Goal: Task Accomplishment & Management: Manage account settings

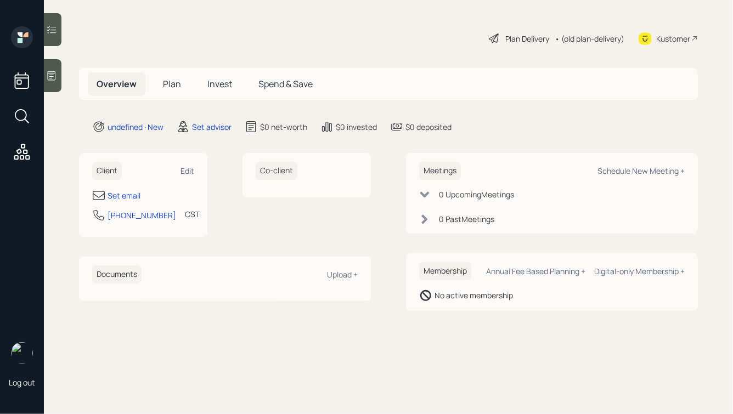
click at [180, 166] on div "Client Edit" at bounding box center [143, 171] width 102 height 18
click at [186, 169] on div "Edit" at bounding box center [187, 171] width 14 height 10
select select "America/[GEOGRAPHIC_DATA]"
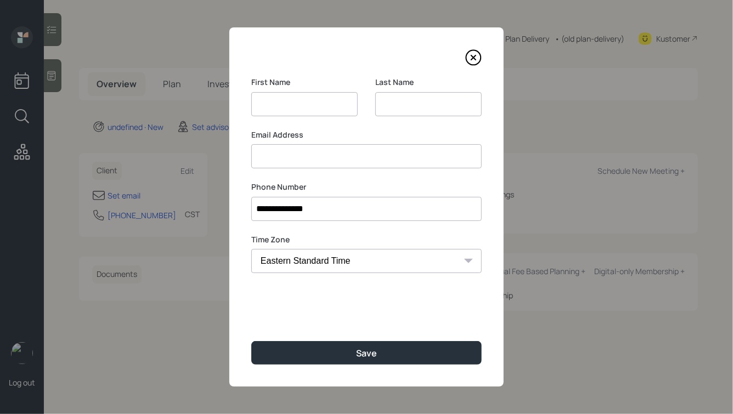
click at [415, 104] on input at bounding box center [428, 104] width 106 height 24
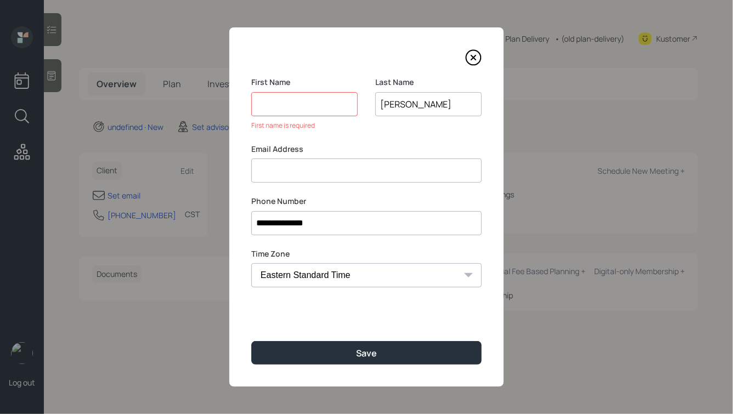
type input "[PERSON_NAME]"
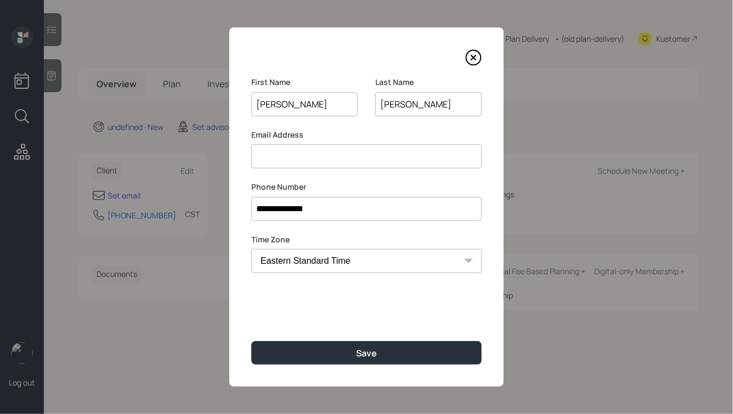
type input "[PERSON_NAME]"
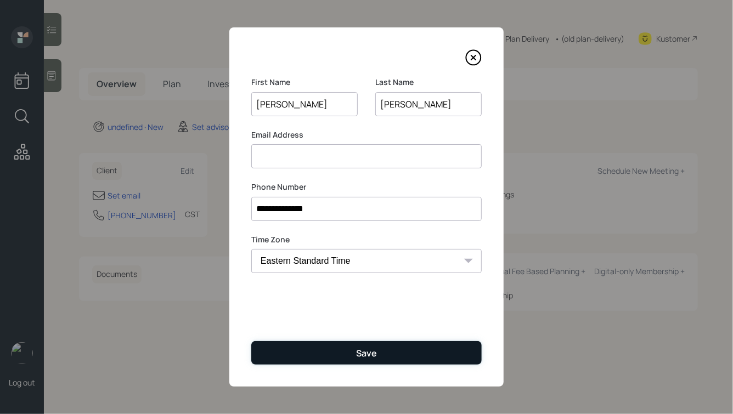
click at [402, 351] on button "Save" at bounding box center [366, 353] width 230 height 24
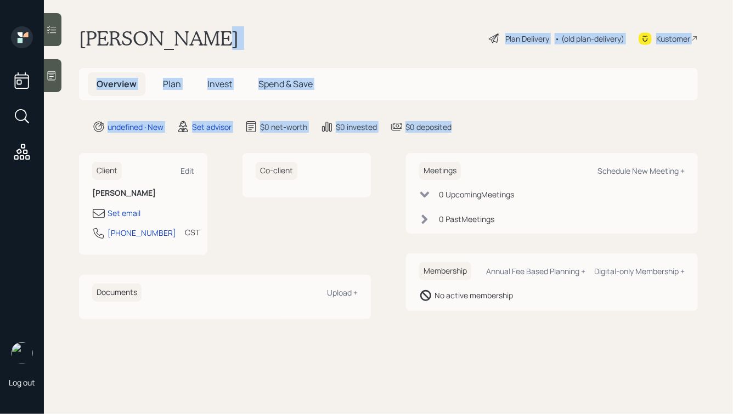
drag, startPoint x: 487, startPoint y: 132, endPoint x: 292, endPoint y: 31, distance: 220.2
click at [292, 31] on main "Craig Burrow Plan Delivery • (old plan-delivery) Kustomer Overview Plan Invest …" at bounding box center [388, 207] width 689 height 414
click at [289, 30] on div "Craig Burrow Plan Delivery • (old plan-delivery) Kustomer" at bounding box center [388, 38] width 618 height 24
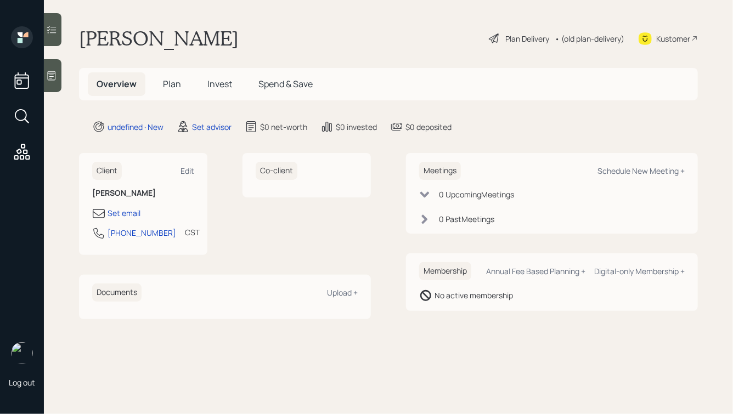
click at [49, 73] on icon at bounding box center [51, 75] width 11 height 11
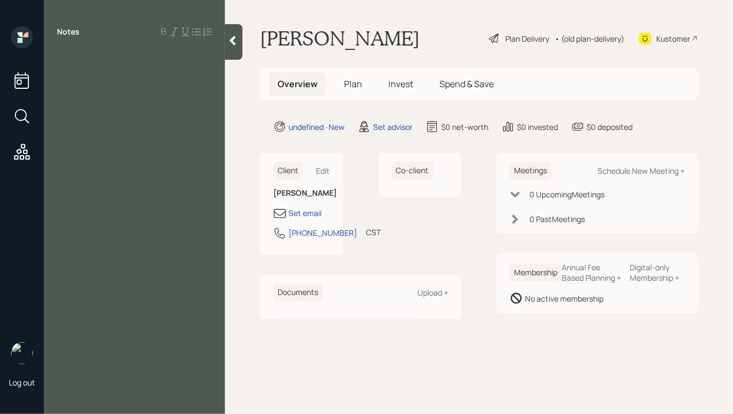
click at [108, 59] on div at bounding box center [134, 56] width 155 height 12
click at [176, 57] on div "Been w/ Edward Jones" at bounding box center [134, 56] width 155 height 12
click at [59, 54] on span "Been w/ Edward Jones for a long time" at bounding box center [130, 62] width 146 height 24
click at [207, 69] on div "Been w/ Edward Jones for a long time" at bounding box center [134, 75] width 155 height 24
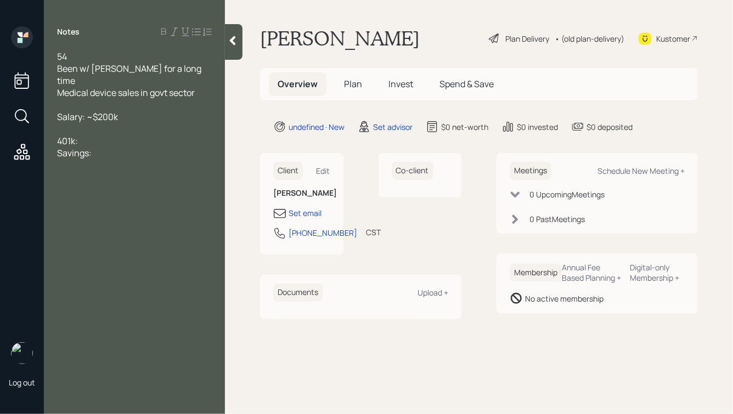
click at [137, 111] on div "Salary: ~$200k" at bounding box center [134, 117] width 155 height 12
click at [75, 58] on div "54" at bounding box center [134, 56] width 155 height 12
click at [118, 123] on div at bounding box center [134, 129] width 155 height 12
click at [113, 147] on div "Savings:" at bounding box center [134, 153] width 155 height 12
click at [92, 135] on div "401k:" at bounding box center [134, 141] width 155 height 12
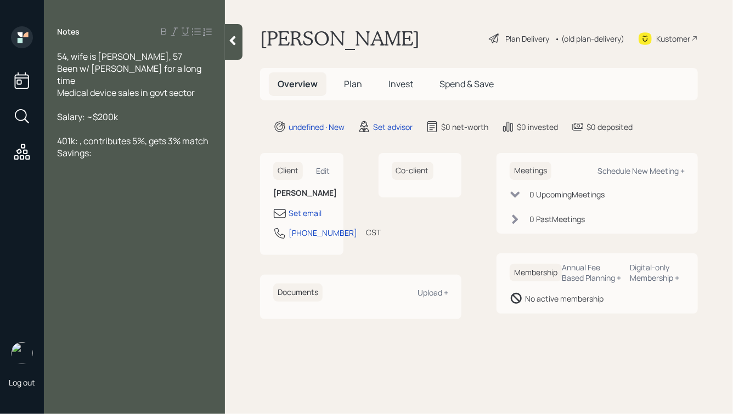
click at [79, 135] on span "401k: , contributes 5%, gets 3% match" at bounding box center [132, 141] width 151 height 12
click at [101, 159] on div "Savings:" at bounding box center [134, 165] width 155 height 12
click at [108, 171] on span "Brokerage w/ Ed Jones: $721k" at bounding box center [133, 177] width 152 height 12
click at [100, 159] on div "Savings:" at bounding box center [134, 165] width 155 height 12
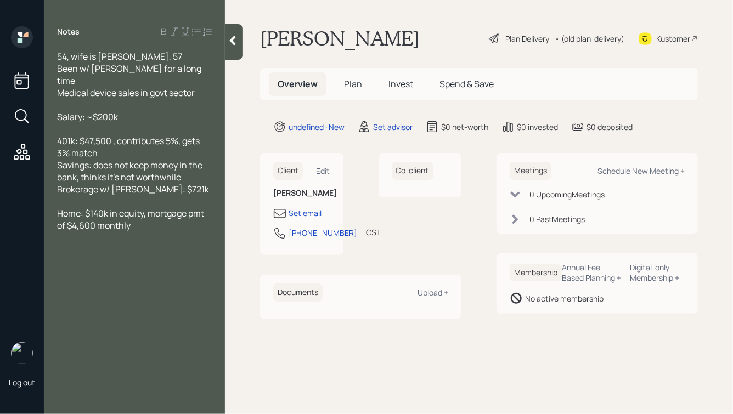
click at [148, 207] on span "Home: $140k in equity, mortgage pmt of $4,600 monthly" at bounding box center [131, 219] width 149 height 24
click at [106, 224] on div "Home: $140k in equity, $500k remaining, mortgage pmt of $4,600 monthly" at bounding box center [134, 225] width 155 height 36
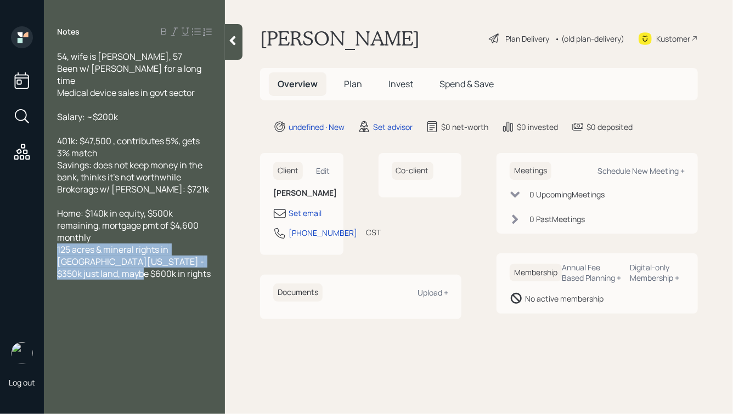
drag, startPoint x: 102, startPoint y: 264, endPoint x: 46, endPoint y: 227, distance: 67.7
click at [46, 228] on div "54, wife is homemaker, 57 Been w/ Edward Jones for a long time Medical device s…" at bounding box center [134, 170] width 181 height 241
click at [115, 251] on span "125 acres & mineral rights in East Texas - $350k just land, maybe $600k in righ…" at bounding box center [134, 261] width 154 height 36
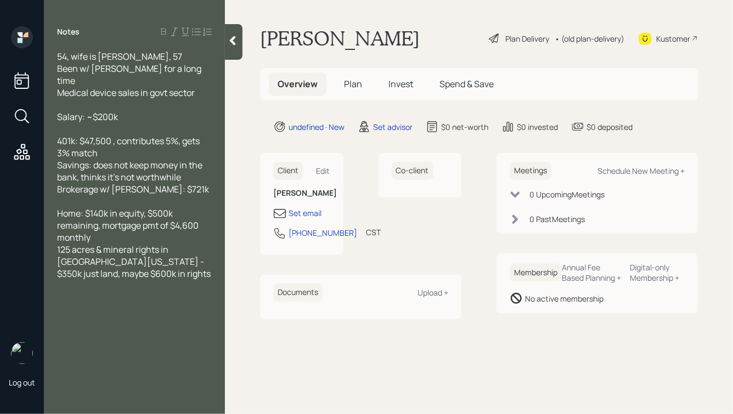
click at [168, 87] on span "Medical device sales in govt sector" at bounding box center [126, 93] width 138 height 12
click at [131, 266] on div "125 acres & mineral rights in East Texas - $350k just land, maybe $600k in righ…" at bounding box center [134, 261] width 155 height 36
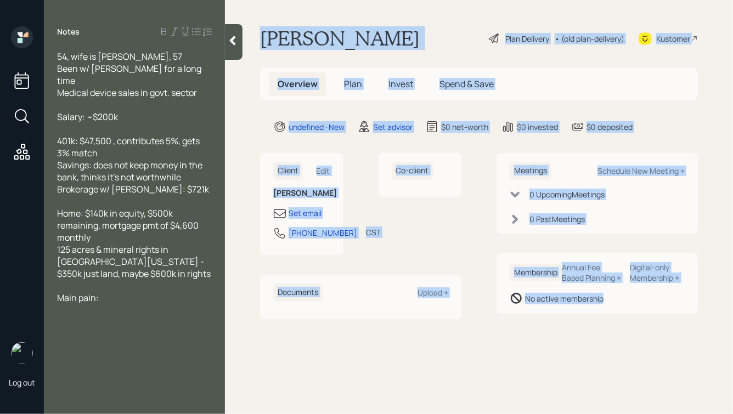
drag, startPoint x: 259, startPoint y: 35, endPoint x: 571, endPoint y: 345, distance: 440.0
click at [571, 345] on main "Craig Burrow Plan Delivery • (old plan-delivery) Kustomer Overview Plan Invest …" at bounding box center [479, 207] width 508 height 414
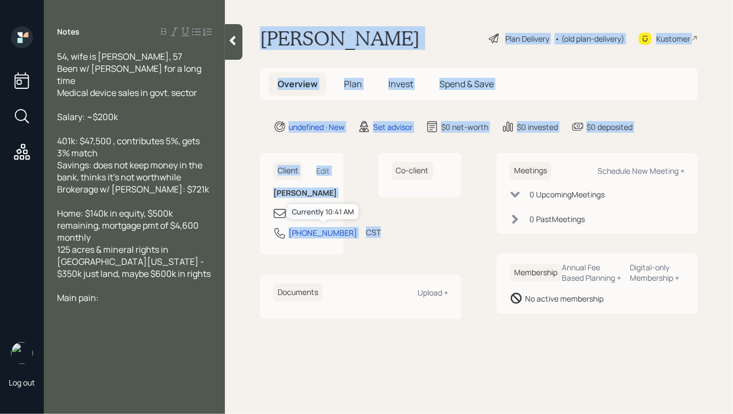
drag, startPoint x: 325, startPoint y: 263, endPoint x: 220, endPoint y: 93, distance: 199.9
click at [220, 92] on div "Log out Notes 54, wife is homemaker, 57 Been w/ Edward Jones for a long time Me…" at bounding box center [366, 207] width 733 height 414
click at [259, 116] on main "Craig Burrow Plan Delivery • (old plan-delivery) Kustomer Overview Plan Invest …" at bounding box center [479, 207] width 508 height 414
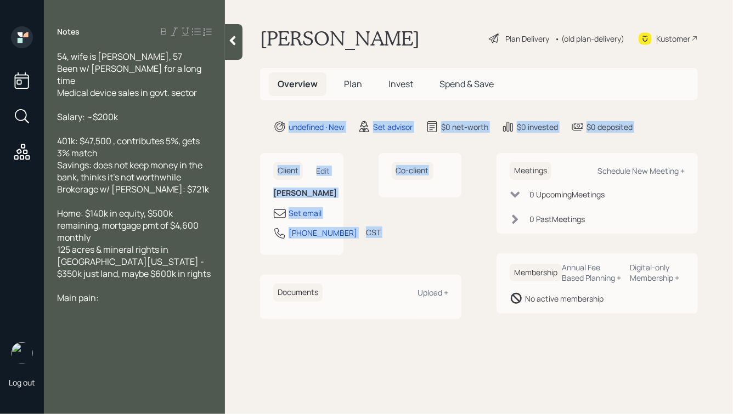
drag, startPoint x: 267, startPoint y: 120, endPoint x: 366, endPoint y: 254, distance: 166.7
click at [366, 254] on main "Craig Burrow Plan Delivery • (old plan-delivery) Kustomer Overview Plan Invest …" at bounding box center [479, 207] width 508 height 414
click at [366, 254] on div "Client Edit Craig Burrow Set email 210-748-6128 CST Currently 10:41 AM Co-client" at bounding box center [360, 204] width 201 height 102
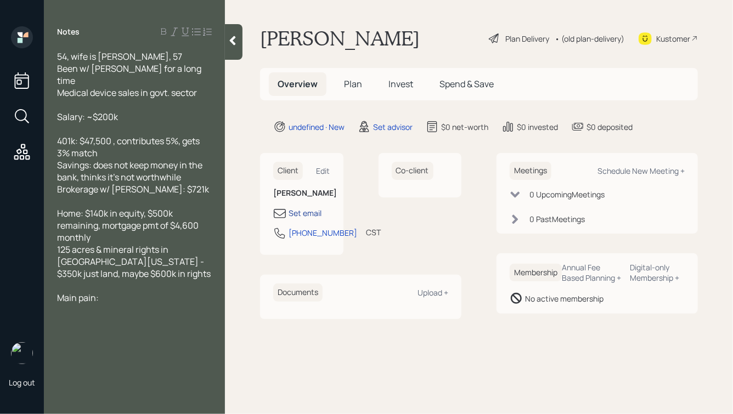
click at [311, 212] on div "Set email" at bounding box center [304, 213] width 33 height 12
select select "America/Chicago"
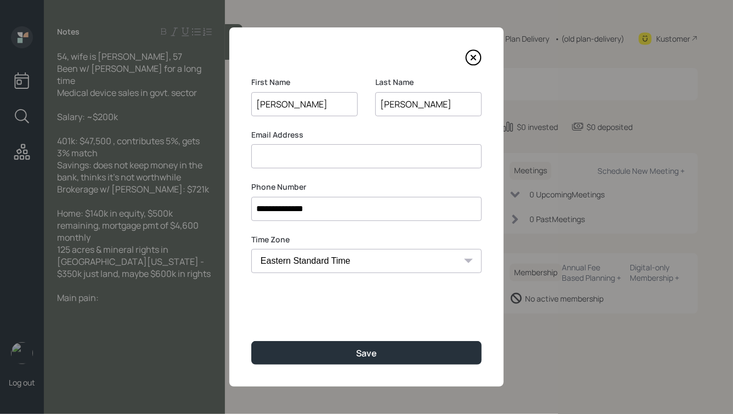
click at [316, 164] on input at bounding box center [366, 156] width 230 height 24
type input "jobumex@gmail.com"
click at [314, 206] on input "**********" at bounding box center [366, 209] width 230 height 24
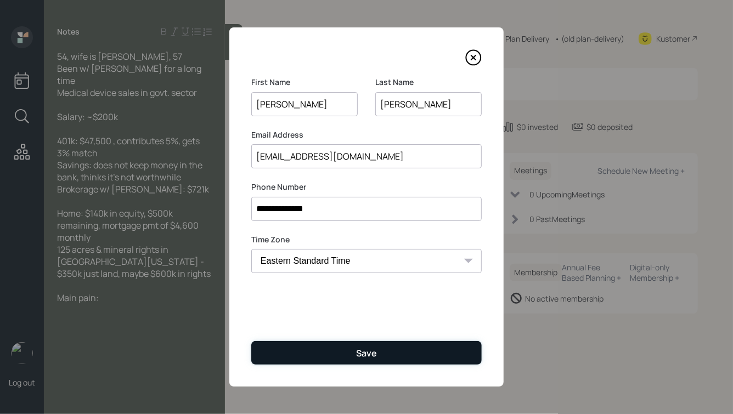
click at [344, 364] on button "Save" at bounding box center [366, 353] width 230 height 24
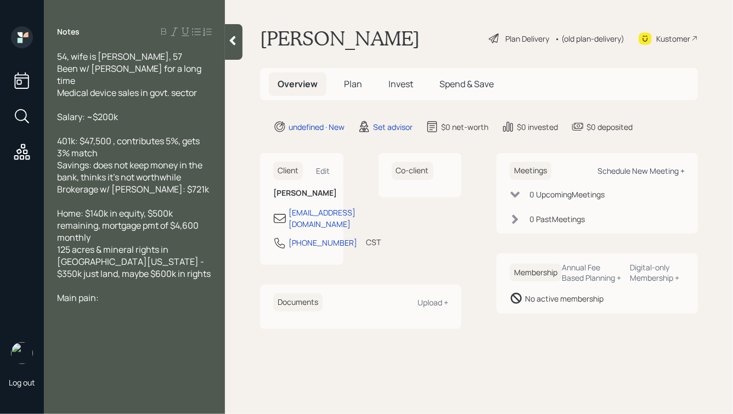
click at [665, 169] on div "Schedule New Meeting +" at bounding box center [640, 171] width 87 height 10
select select "round-robin"
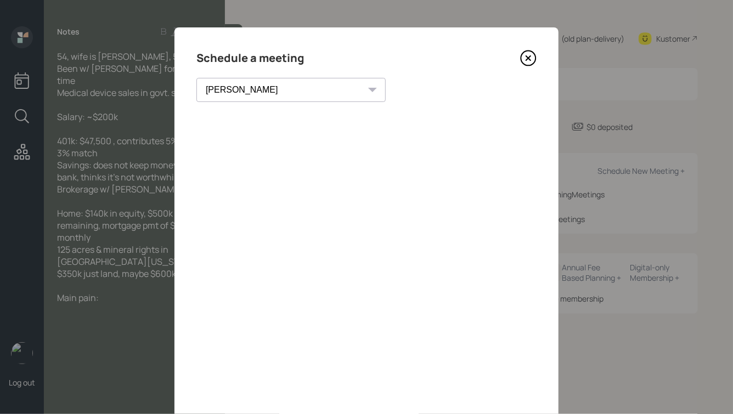
click at [528, 59] on icon at bounding box center [528, 58] width 4 height 4
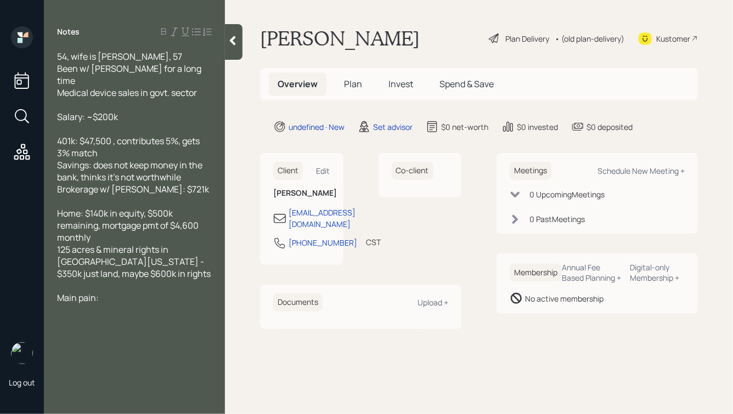
click at [160, 292] on div "Main pain:" at bounding box center [134, 298] width 155 height 12
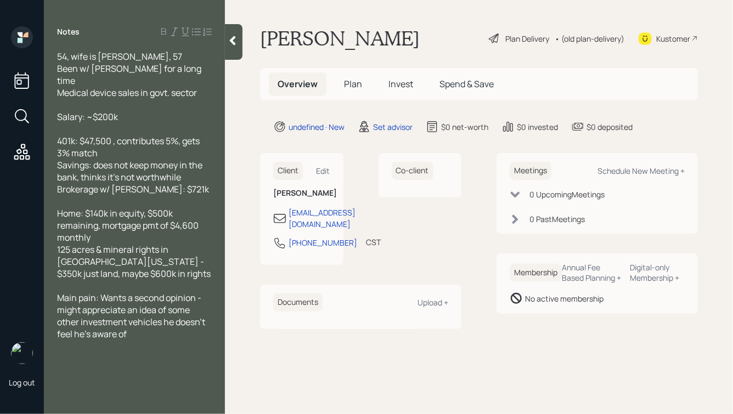
click at [234, 42] on icon at bounding box center [233, 40] width 6 height 9
